Goal: Task Accomplishment & Management: Use online tool/utility

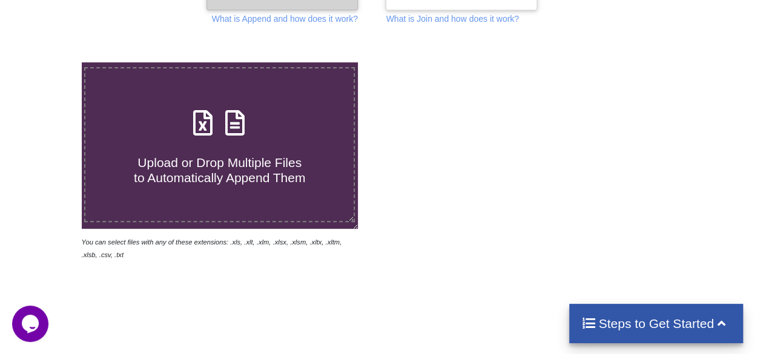
click at [173, 110] on div "Upload or Drop Multiple Files to Automatically Append Them" at bounding box center [219, 145] width 268 height 82
click at [50, 62] on input "Upload or Drop Multiple Files to Automatically Append Them" at bounding box center [50, 62] width 0 height 0
type input "C:\fakepath\APPYUPA00568.xlsx"
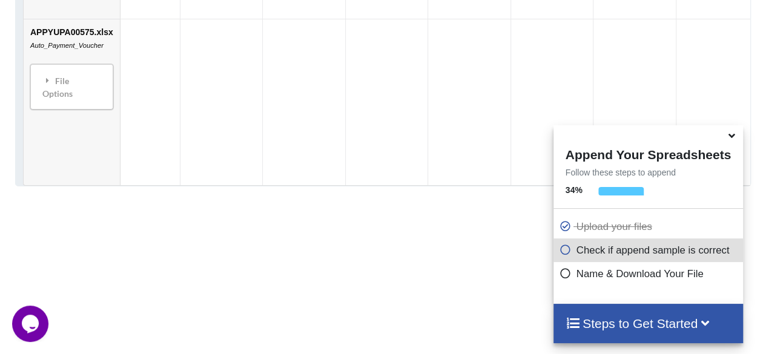
scroll to position [1998, 0]
click at [737, 135] on icon at bounding box center [732, 133] width 13 height 11
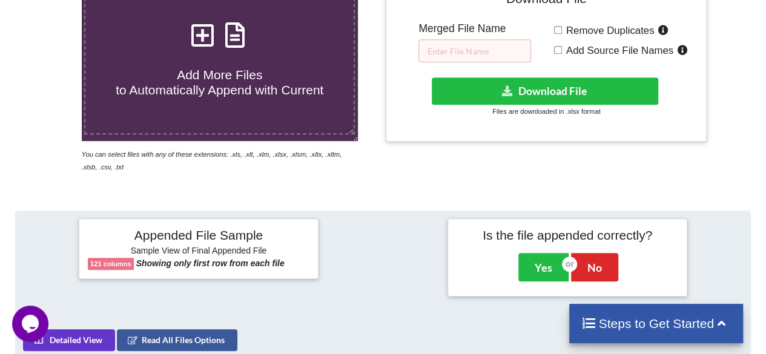
scroll to position [120, 0]
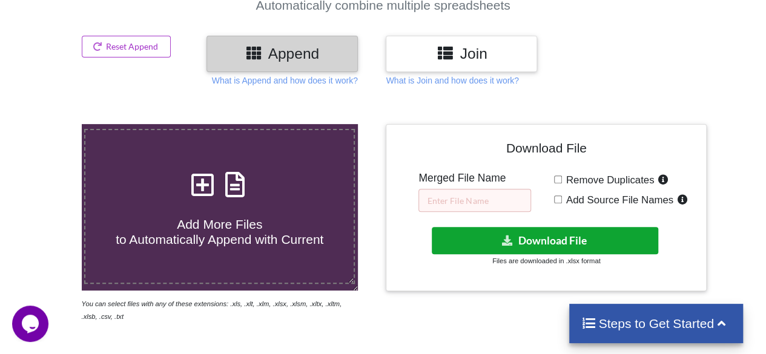
drag, startPoint x: 567, startPoint y: 234, endPoint x: 596, endPoint y: 228, distance: 30.3
click at [567, 234] on button "Download File" at bounding box center [545, 240] width 227 height 27
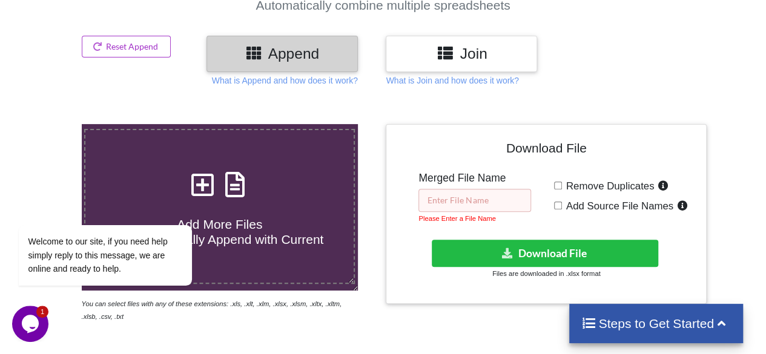
click at [456, 196] on input "text" at bounding box center [475, 200] width 113 height 23
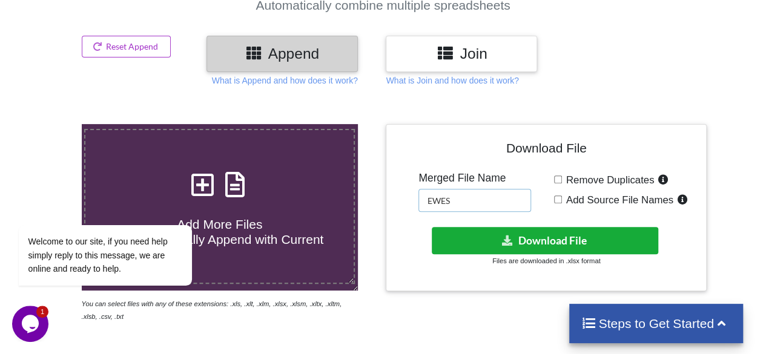
type input "EWES"
click at [576, 243] on button "Download File" at bounding box center [545, 240] width 227 height 27
